Goal: Transaction & Acquisition: Purchase product/service

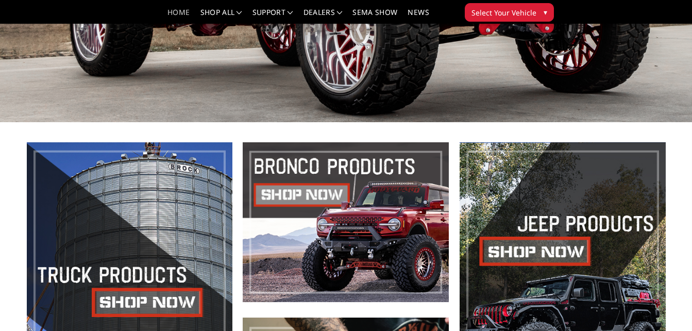
scroll to position [248, 0]
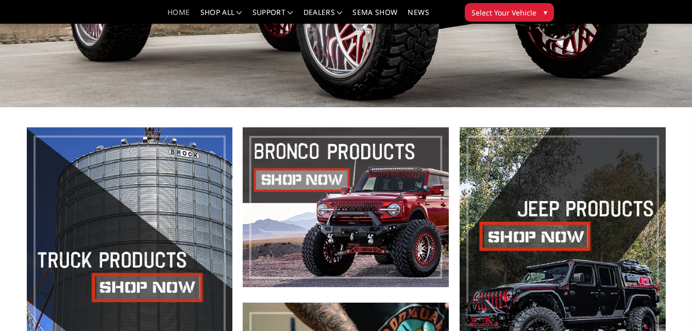
click at [508, 10] on span "Select Your Vehicle" at bounding box center [504, 12] width 65 height 11
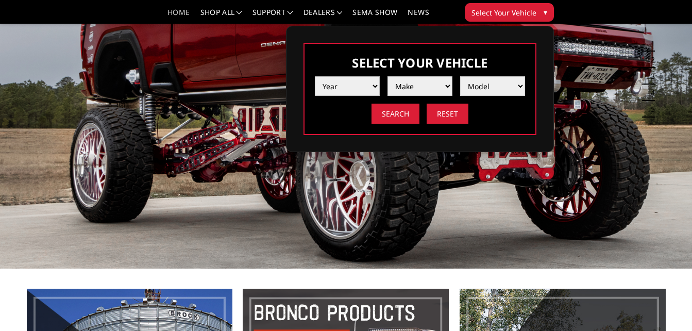
click at [375, 85] on select "Year [DATE] 2024 2023 2022 2021 2020 2019 2018 2017 2016 2015 2014 2013 2012 20…" at bounding box center [347, 86] width 65 height 20
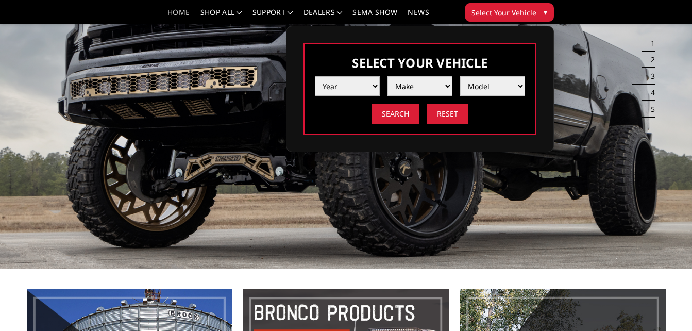
select select "yr_2012"
click at [315, 76] on select "Year 2025 2024 2023 2022 2021 2020 2019 2018 2017 2016 2015 2014 2013 2012 2011…" at bounding box center [347, 86] width 65 height 20
click at [435, 91] on select "Make Chevrolet Ford GMC Ram Toyota" at bounding box center [420, 86] width 65 height 20
select select "mk_ram"
click at [388, 76] on select "Make Chevrolet Ford GMC Ram Toyota" at bounding box center [420, 86] width 65 height 20
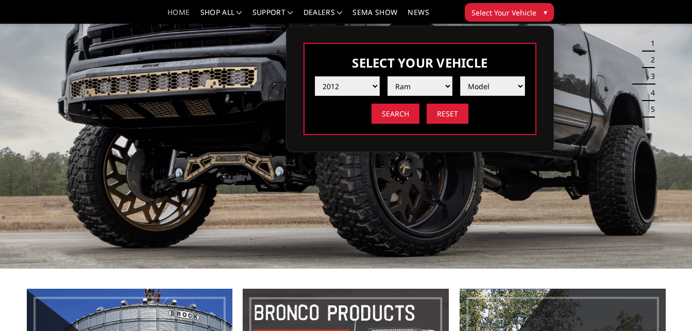
click at [498, 76] on select "Model 1500 5-Lug 2500 / 3500 4500 / 5500" at bounding box center [492, 86] width 65 height 20
select select "md_2500-3500"
click at [460, 76] on select "Model 1500 5-Lug 2500 / 3500 4500 / 5500" at bounding box center [492, 86] width 65 height 20
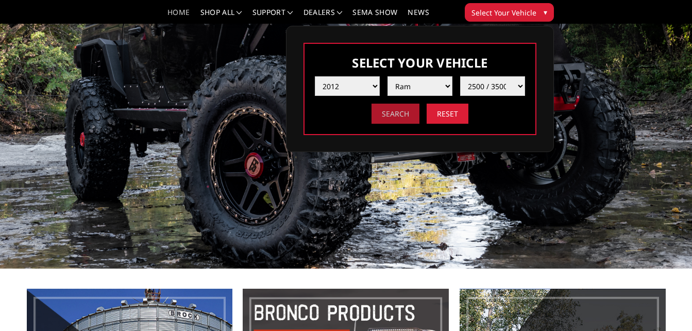
click at [384, 109] on input "Search" at bounding box center [396, 114] width 48 height 20
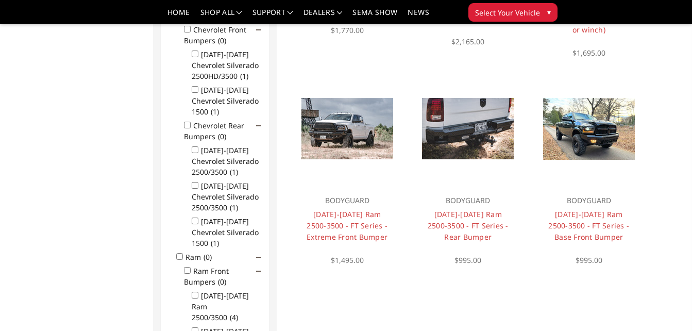
scroll to position [270, 0]
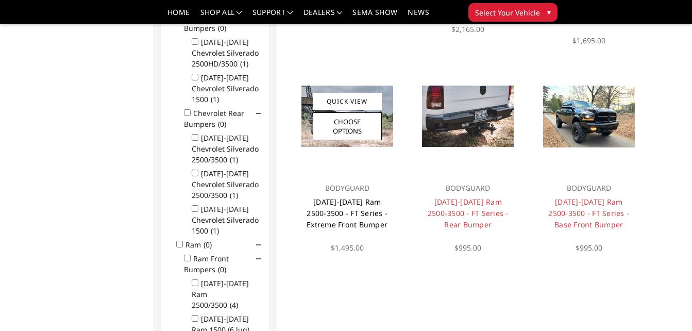
click at [363, 206] on link "[DATE]-[DATE] Ram 2500-3500 - FT Series - Extreme Front Bumper" at bounding box center [347, 213] width 81 height 32
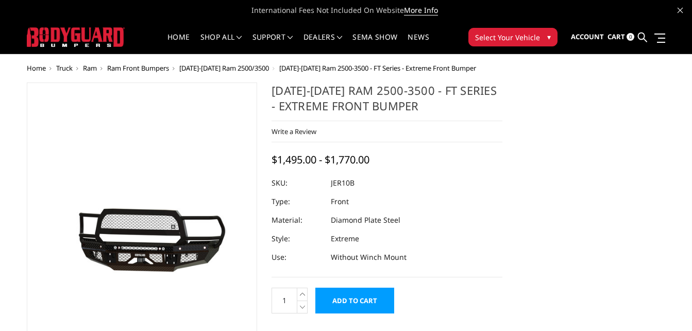
click at [363, 206] on dl "SKU: JER10B UPC: Type: Front Material: Diamond Plate Steel Style: Extreme Use: …" at bounding box center [387, 220] width 231 height 93
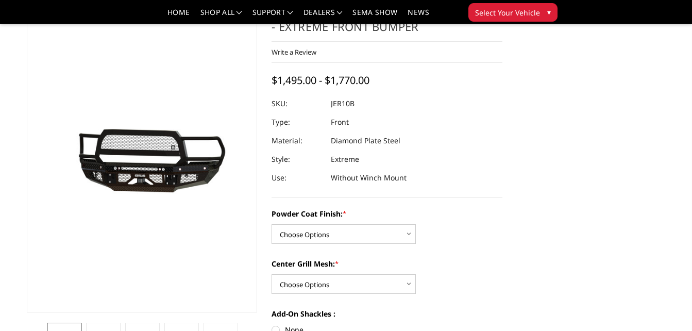
scroll to position [49, 0]
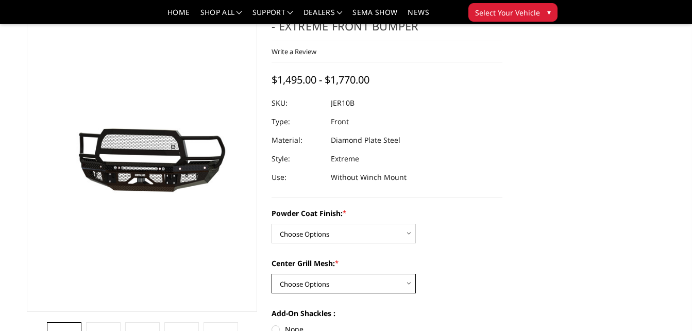
click at [382, 279] on select "Choose Options WITH Expanded Metal in Center Grill WITHOUT Expanded Metal in Ce…" at bounding box center [344, 284] width 144 height 20
click at [492, 256] on div "Powder Coat Finish: * Choose Options Bare Metal Gloss Black Powder Coat Texture…" at bounding box center [387, 310] width 231 height 204
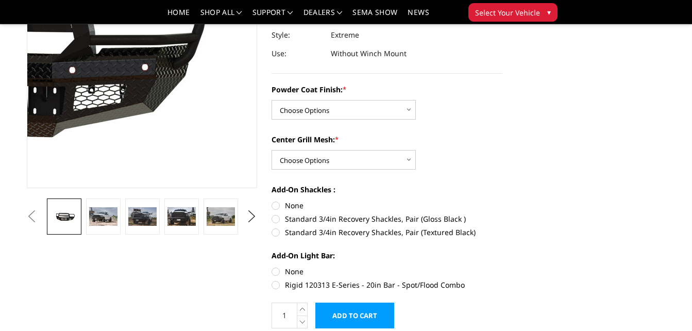
scroll to position [174, 0]
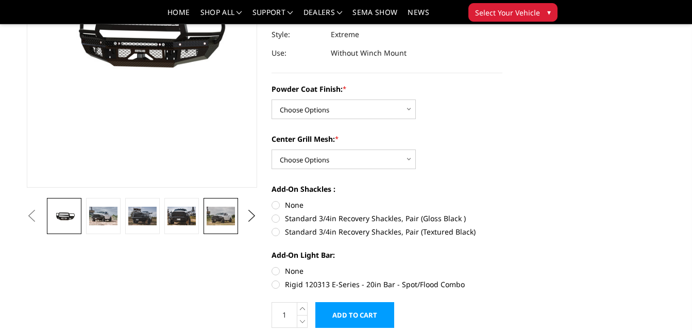
click at [218, 216] on img at bounding box center [221, 216] width 28 height 19
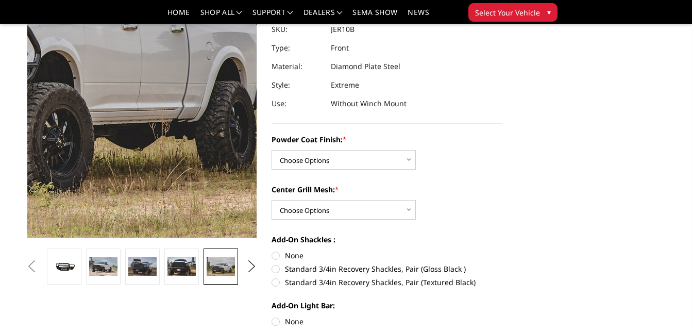
scroll to position [119, 0]
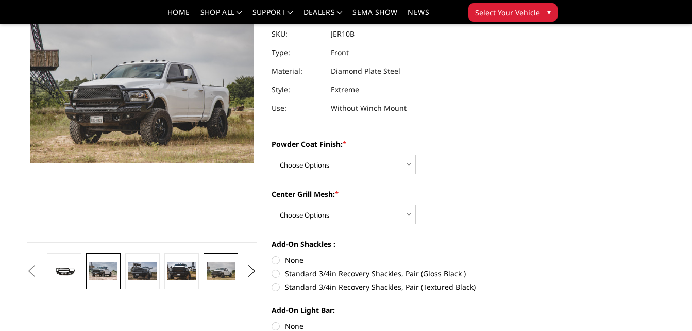
click at [104, 273] on img at bounding box center [103, 271] width 28 height 19
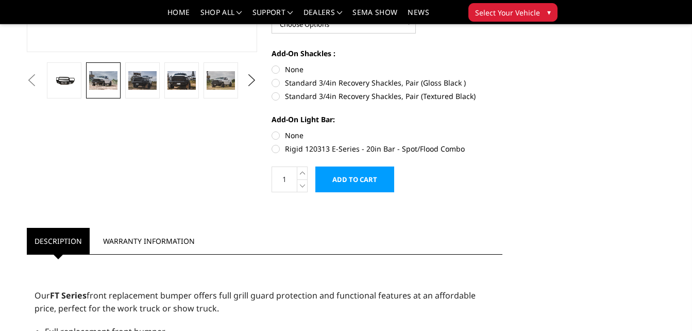
scroll to position [310, 0]
click at [276, 146] on label "Rigid 120313 E-Series - 20in Bar - Spot/Flood Combo" at bounding box center [387, 148] width 231 height 11
click at [502, 130] on input "Rigid 120313 E-Series - 20in Bar - Spot/Flood Combo" at bounding box center [502, 129] width 1 height 1
radio input "true"
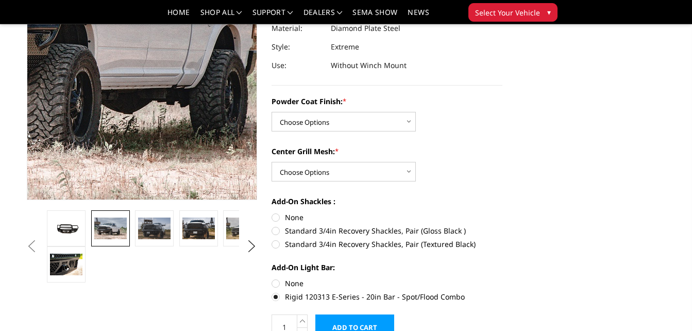
scroll to position [161, 0]
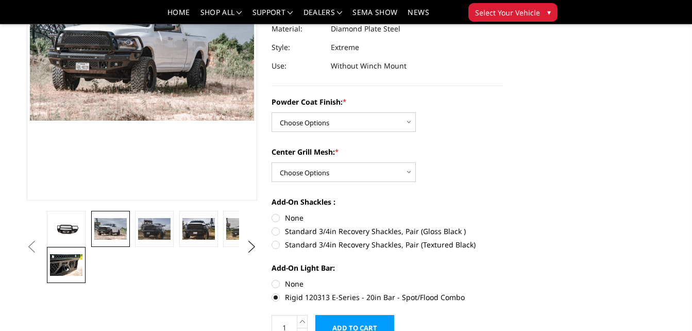
click at [58, 260] on img at bounding box center [66, 265] width 32 height 22
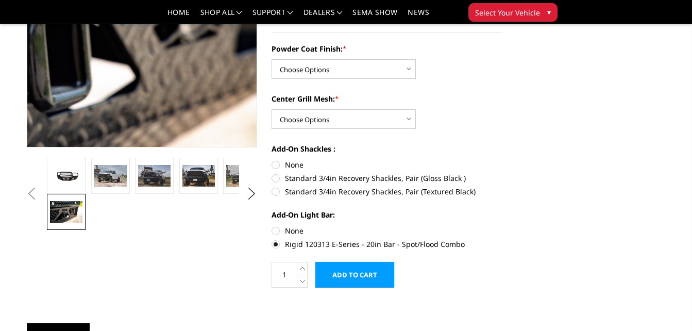
scroll to position [217, 0]
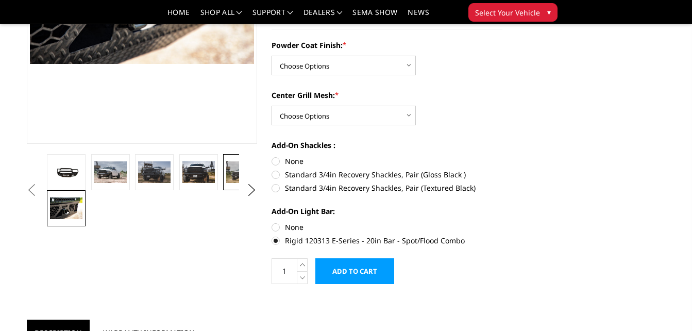
click at [231, 172] on img at bounding box center [242, 172] width 32 height 22
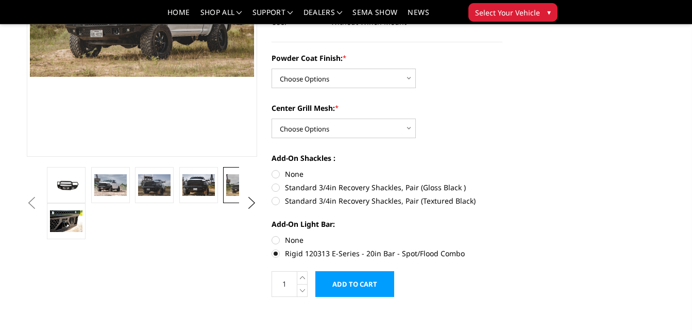
scroll to position [209, 0]
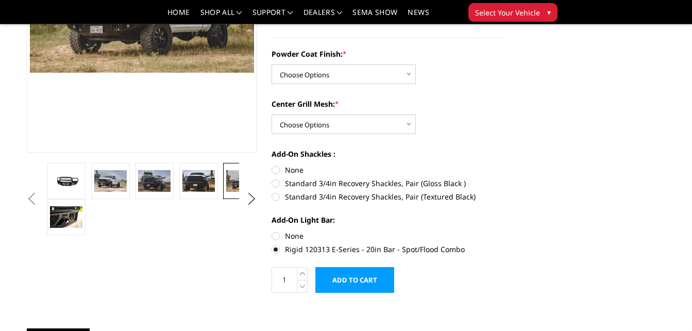
click at [278, 182] on label "Standard 3/4in Recovery Shackles, Pair (Gloss Black )" at bounding box center [387, 183] width 231 height 11
click at [502, 165] on input "Standard 3/4in Recovery Shackles, Pair (Gloss Black )" at bounding box center [502, 164] width 1 height 1
radio input "true"
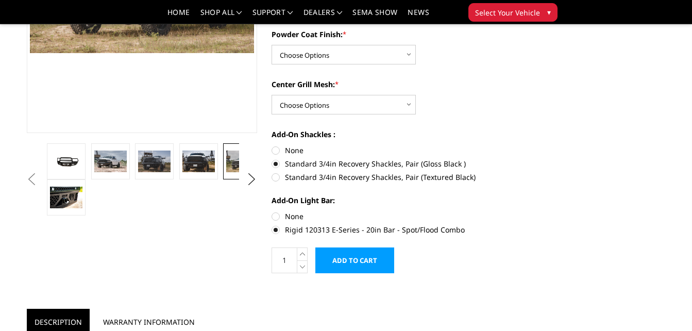
scroll to position [228, 0]
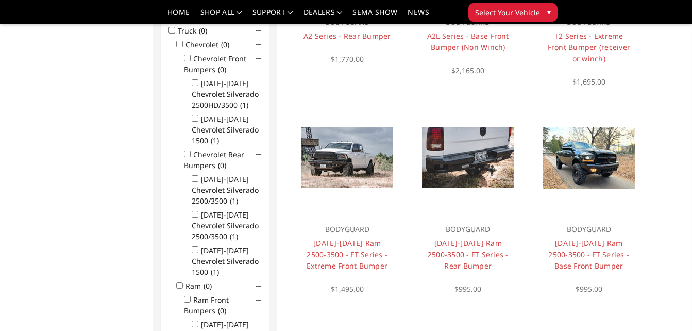
scroll to position [228, 0]
click at [566, 40] on link "T2 Series - Extreme Front Bumper (receiver or winch)" at bounding box center [589, 47] width 83 height 32
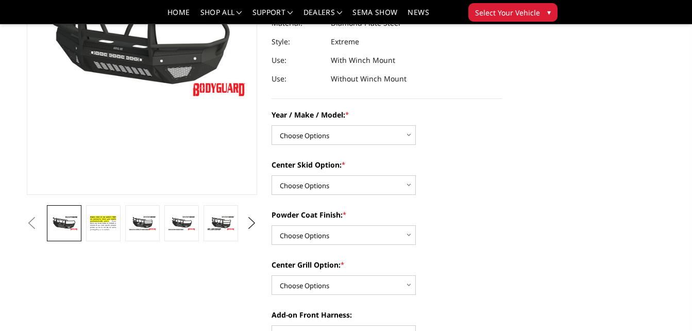
scroll to position [167, 0]
click at [339, 174] on div "Center Skid Option: * Choose Options Standard center skid plate (included) Rece…" at bounding box center [387, 177] width 231 height 36
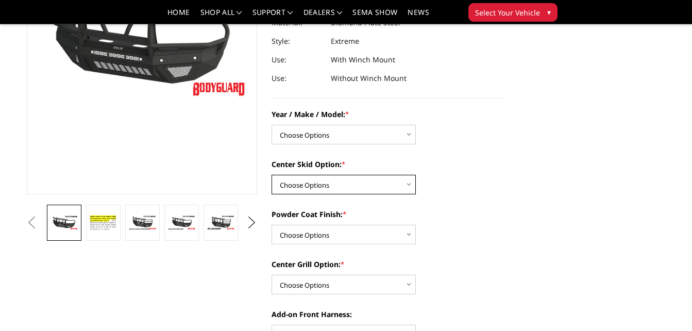
click at [355, 178] on select "Choose Options Standard center skid plate (included) Receiver tube Winch mount …" at bounding box center [344, 185] width 144 height 20
select select "4462"
click at [272, 175] on select "Choose Options Standard center skid plate (included) Receiver tube Winch mount …" at bounding box center [344, 185] width 144 height 20
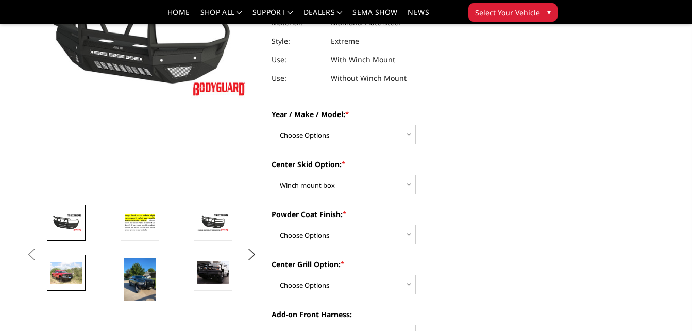
click at [74, 263] on img at bounding box center [66, 273] width 32 height 22
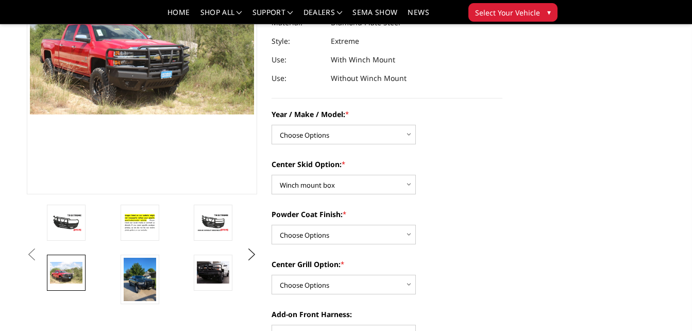
scroll to position [155, 0]
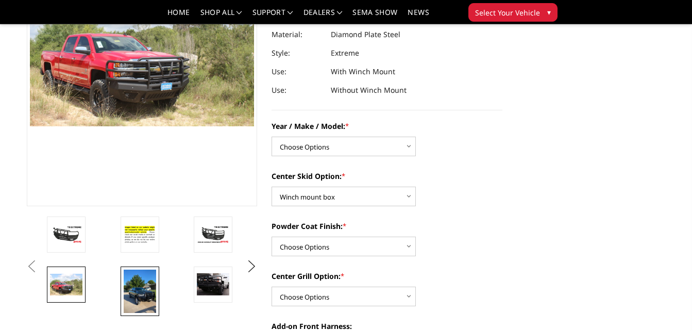
click at [124, 290] on img at bounding box center [140, 292] width 32 height 44
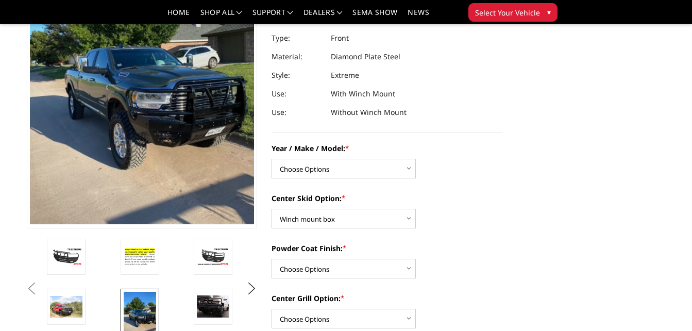
scroll to position [134, 0]
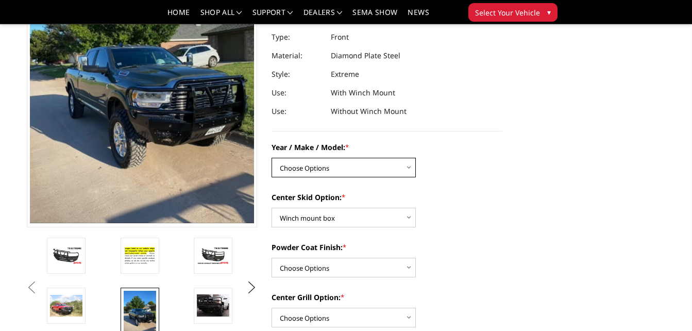
click at [376, 162] on select "Choose Options Chevrolet 19-21 1500 Chevrolet 15-19 2500 / 3500 Chevrolet 20-23…" at bounding box center [344, 168] width 144 height 20
select select "4457"
click at [272, 158] on select "Choose Options Chevrolet 19-21 1500 Chevrolet 15-19 2500 / 3500 Chevrolet 20-23…" at bounding box center [344, 168] width 144 height 20
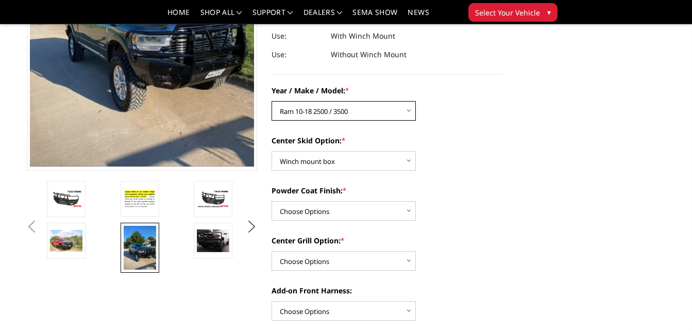
scroll to position [191, 0]
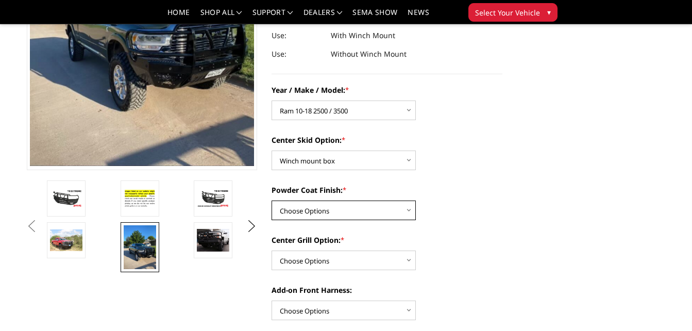
click at [379, 209] on select "Choose Options Bare metal Gloss Black Powder Coat Texture Black Powder Coat" at bounding box center [344, 210] width 144 height 20
select select "4464"
click at [272, 200] on select "Choose Options Bare metal Gloss Black Powder Coat Texture Black Powder Coat" at bounding box center [344, 210] width 144 height 20
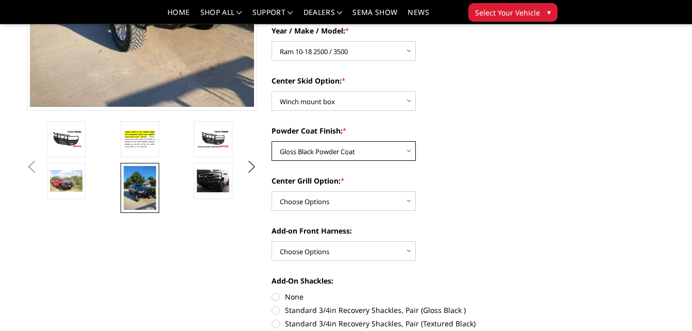
scroll to position [253, 0]
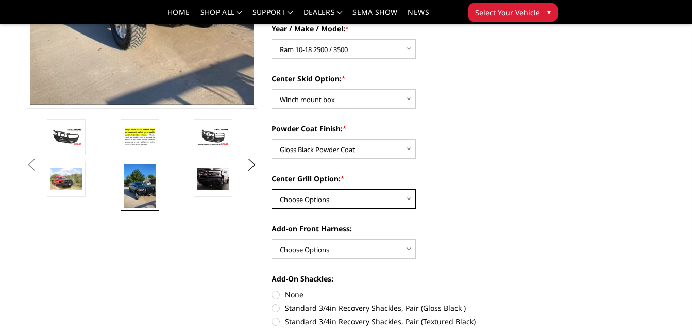
click at [350, 200] on select "Choose Options Add expanded metal in center grill Decline this option" at bounding box center [344, 199] width 144 height 20
select select "4482"
click at [272, 189] on select "Choose Options Add expanded metal in center grill Decline this option" at bounding box center [344, 199] width 144 height 20
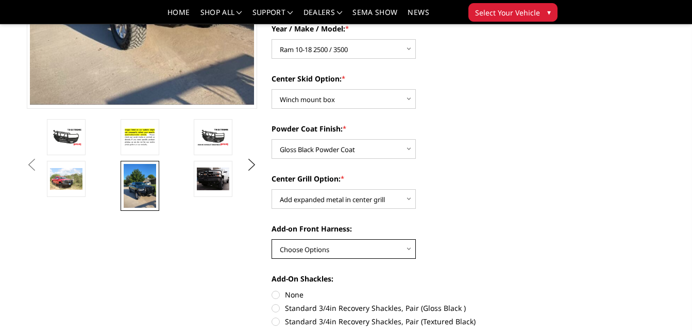
click at [373, 247] on select "Choose Options WITH front camera harness WITHOUT front camera harness" at bounding box center [344, 249] width 144 height 20
click at [474, 272] on div "Year / Make / Model: * Choose Options Chevrolet 19-21 1500 Chevrolet 15-19 2500…" at bounding box center [387, 293] width 231 height 541
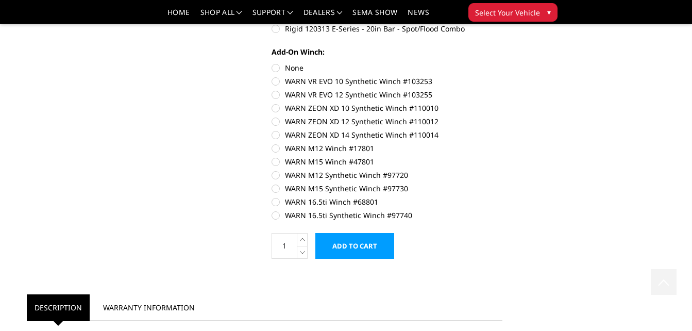
scroll to position [598, 0]
click at [348, 212] on label "WARN 16.5ti Synthetic Winch #97740" at bounding box center [387, 214] width 231 height 11
click at [502, 196] on input "WARN 16.5ti Synthetic Winch #97740" at bounding box center [502, 196] width 1 height 1
radio input "true"
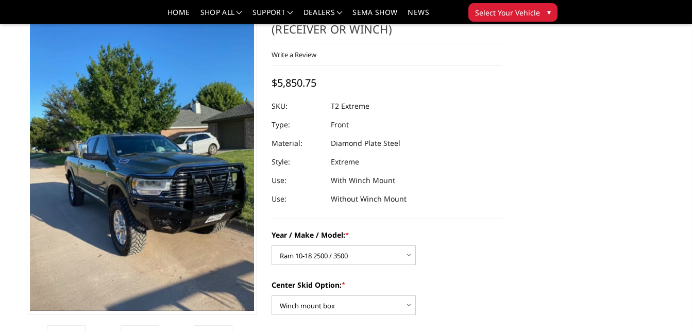
scroll to position [85, 0]
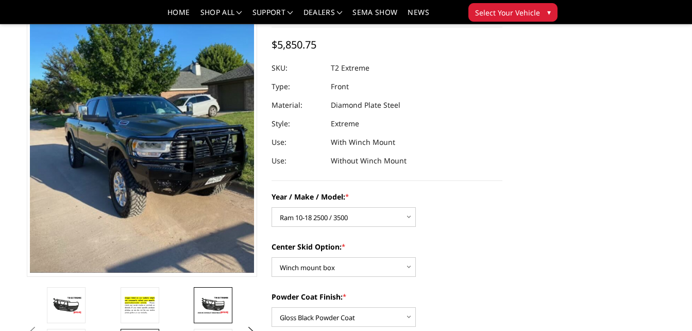
click at [218, 302] on img at bounding box center [213, 305] width 32 height 18
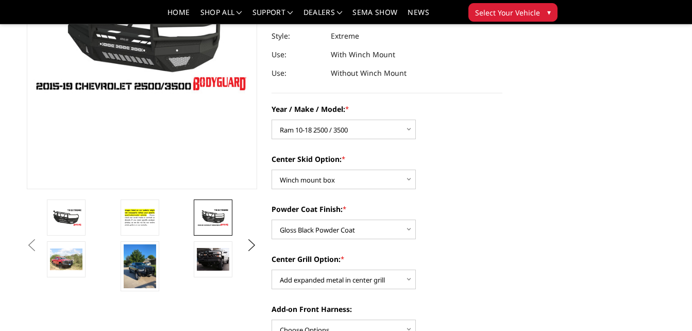
scroll to position [89, 0]
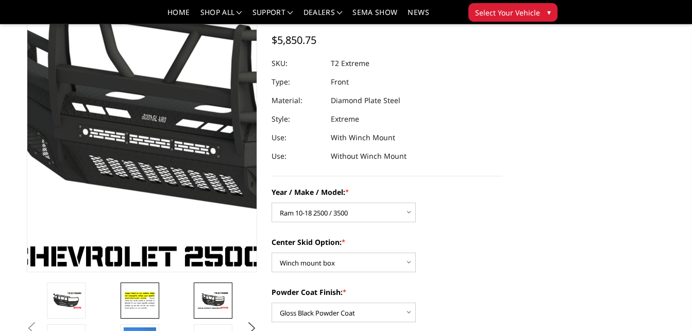
click at [145, 301] on img at bounding box center [140, 301] width 32 height 22
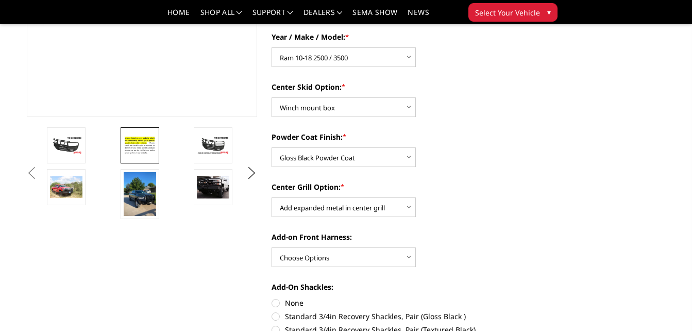
scroll to position [245, 0]
click at [126, 208] on img at bounding box center [140, 194] width 32 height 44
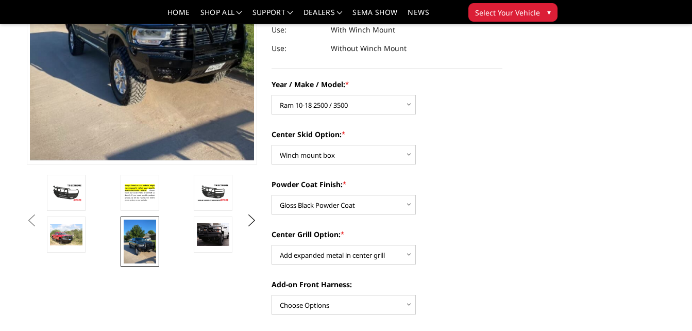
scroll to position [249, 0]
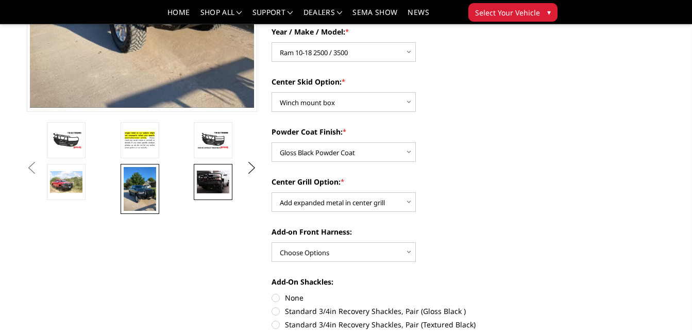
click at [198, 187] on img at bounding box center [213, 182] width 32 height 22
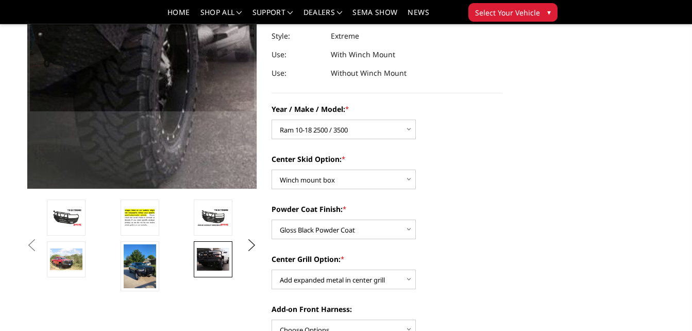
scroll to position [173, 0]
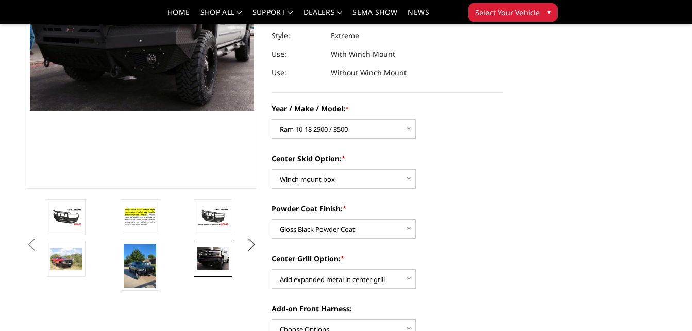
click at [249, 248] on button "Next" at bounding box center [251, 244] width 15 height 15
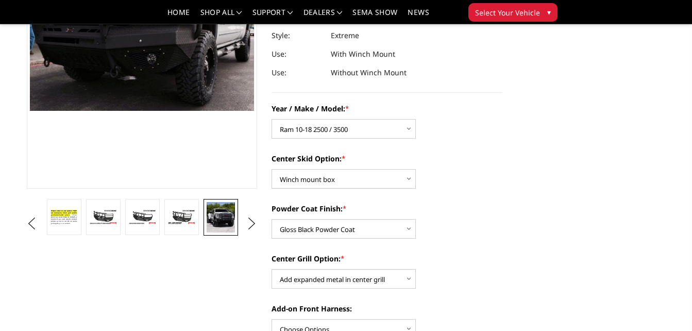
click at [228, 211] on img at bounding box center [221, 217] width 28 height 30
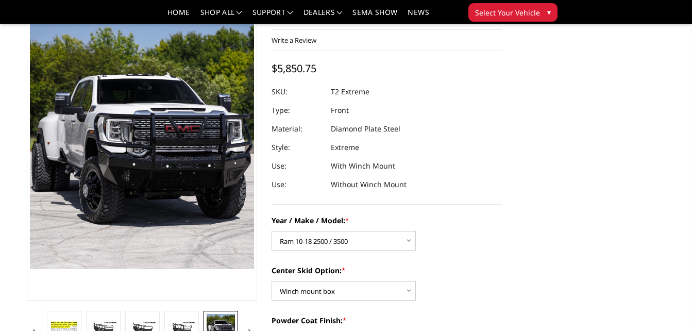
scroll to position [0, 0]
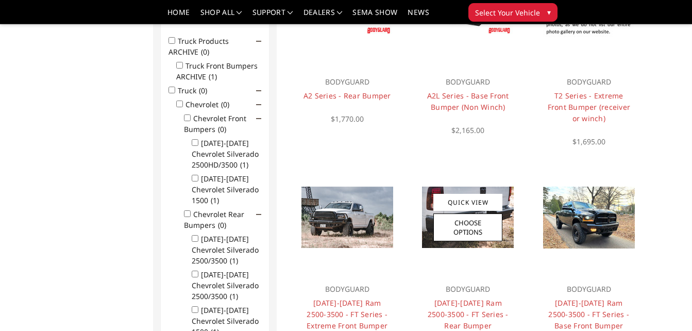
scroll to position [155, 0]
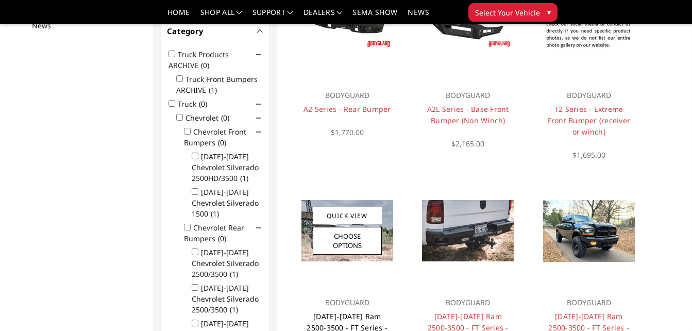
click at [358, 313] on link "2010-2018 Ram 2500-3500 - FT Series - Extreme Front Bumper" at bounding box center [347, 327] width 81 height 32
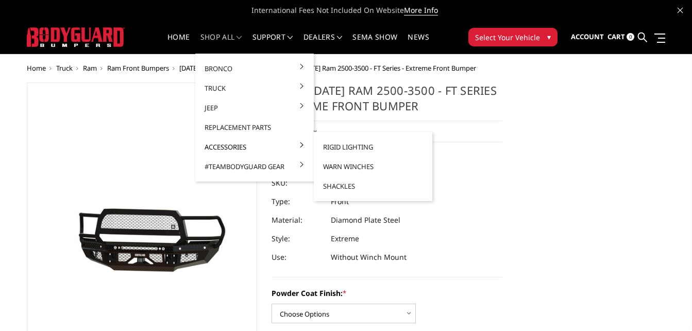
click at [254, 141] on link "Accessories" at bounding box center [254, 147] width 110 height 20
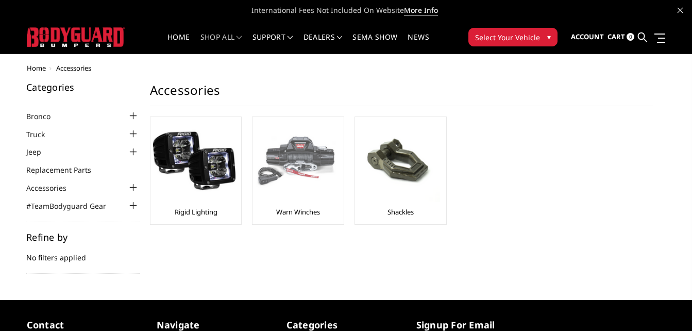
click at [317, 154] on img at bounding box center [296, 161] width 82 height 82
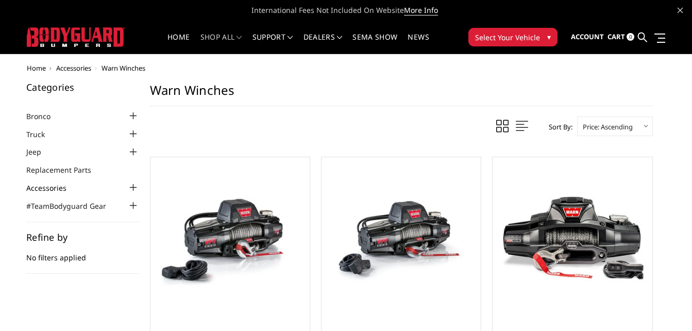
click at [43, 188] on link "Accessories" at bounding box center [52, 187] width 53 height 11
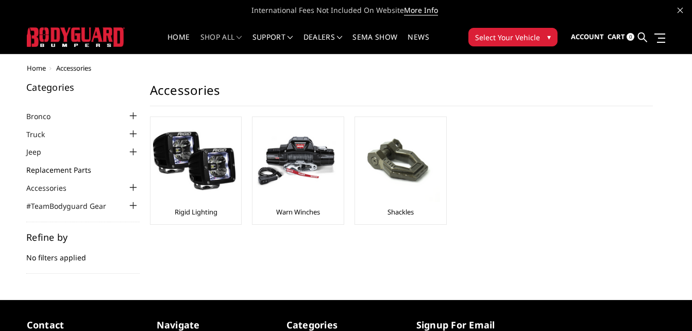
click at [68, 173] on link "Replacement Parts" at bounding box center [65, 169] width 78 height 11
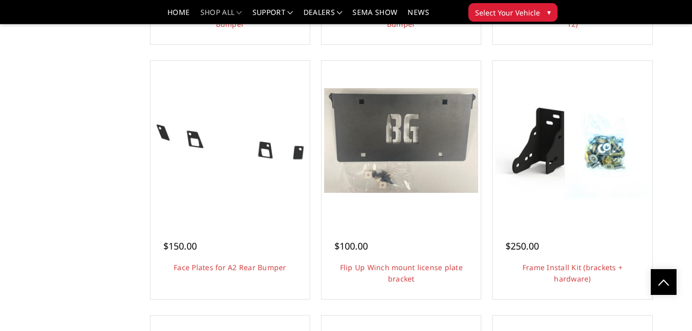
scroll to position [818, 0]
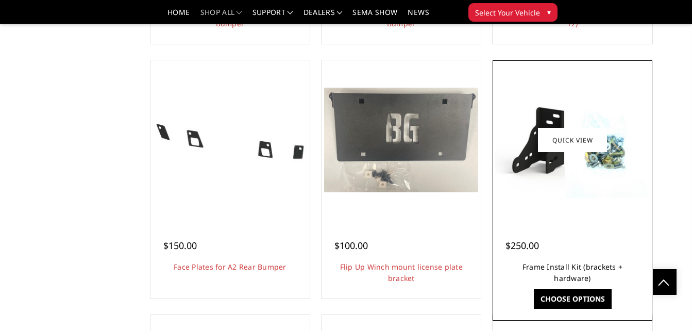
click at [560, 265] on link "Frame Install Kit (brackets + hardware)" at bounding box center [573, 272] width 100 height 21
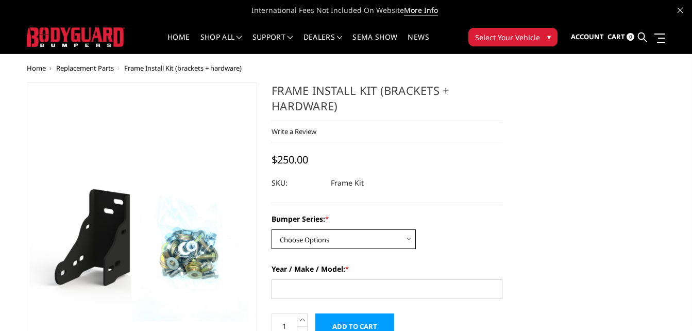
click at [382, 231] on select "Choose Options Freedom Series - truck front (winch) Freedom Series - truck fron…" at bounding box center [344, 239] width 144 height 20
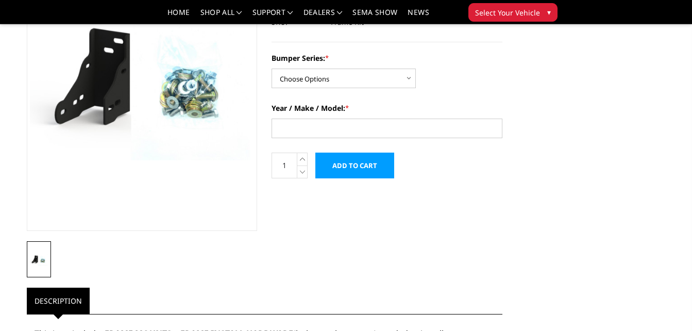
scroll to position [131, 0]
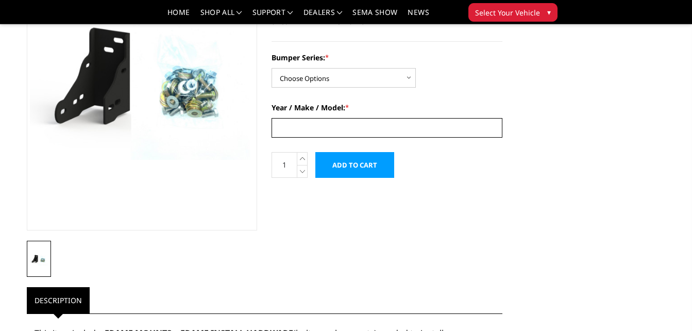
click at [361, 132] on input "Year / Make / Model: *" at bounding box center [387, 128] width 231 height 20
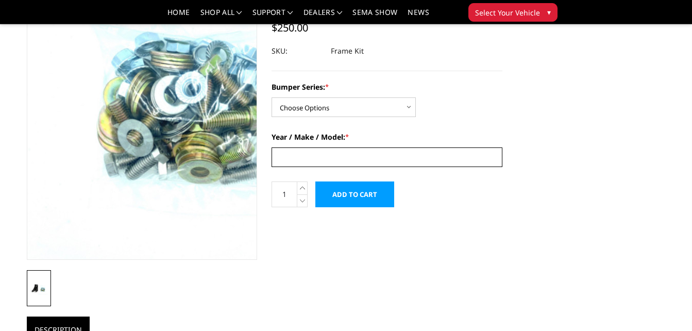
scroll to position [0, 0]
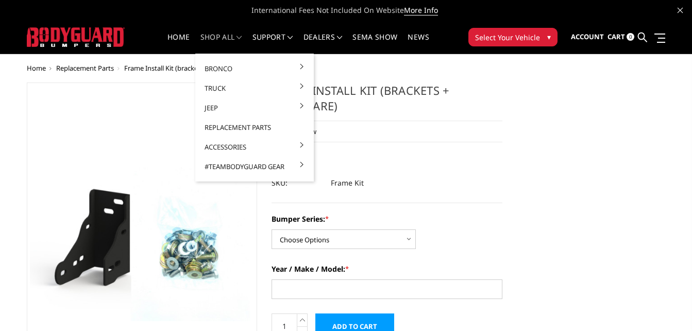
click at [201, 39] on link "shop all" at bounding box center [221, 43] width 42 height 20
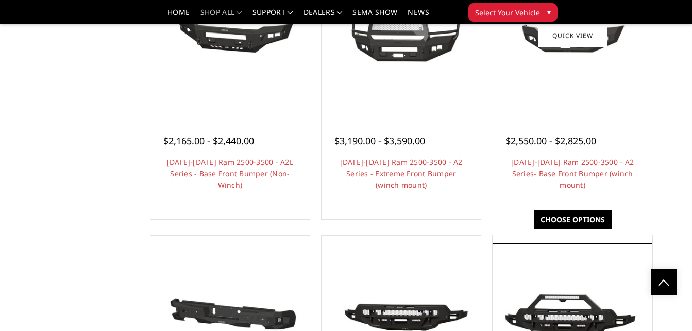
scroll to position [1465, 0]
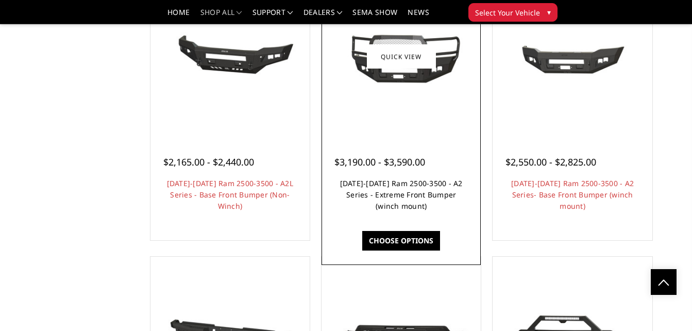
click at [433, 193] on link "[DATE]-[DATE] Ram 2500-3500 - A2 Series - Extreme Front Bumper (winch mount)" at bounding box center [401, 194] width 123 height 32
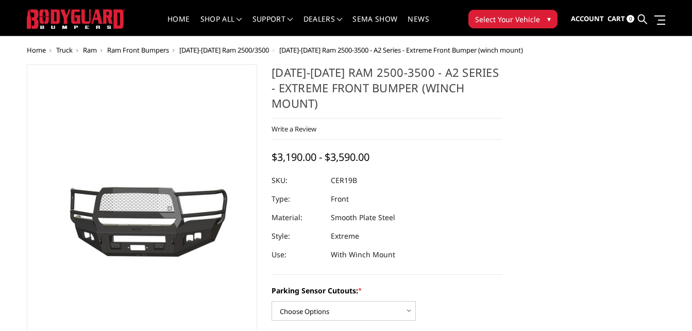
scroll to position [16, 0]
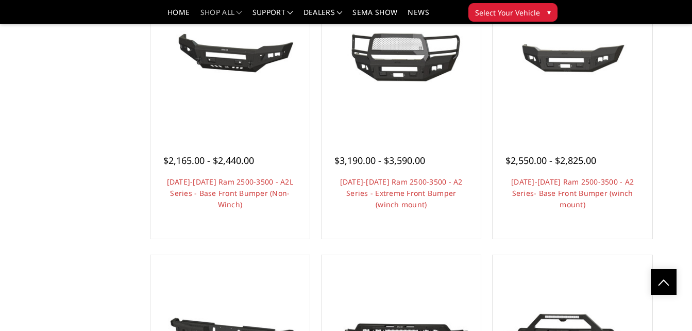
scroll to position [1465, 0]
